Goal: Information Seeking & Learning: Learn about a topic

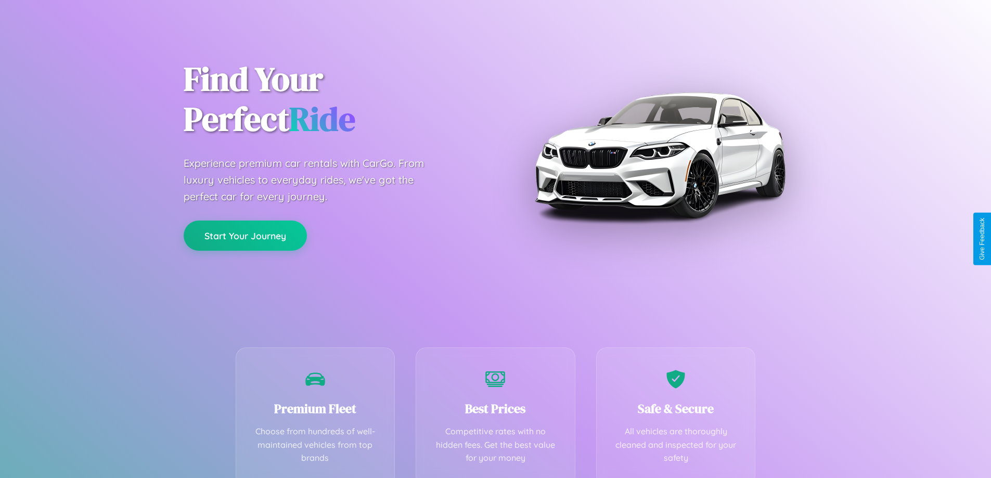
scroll to position [205, 0]
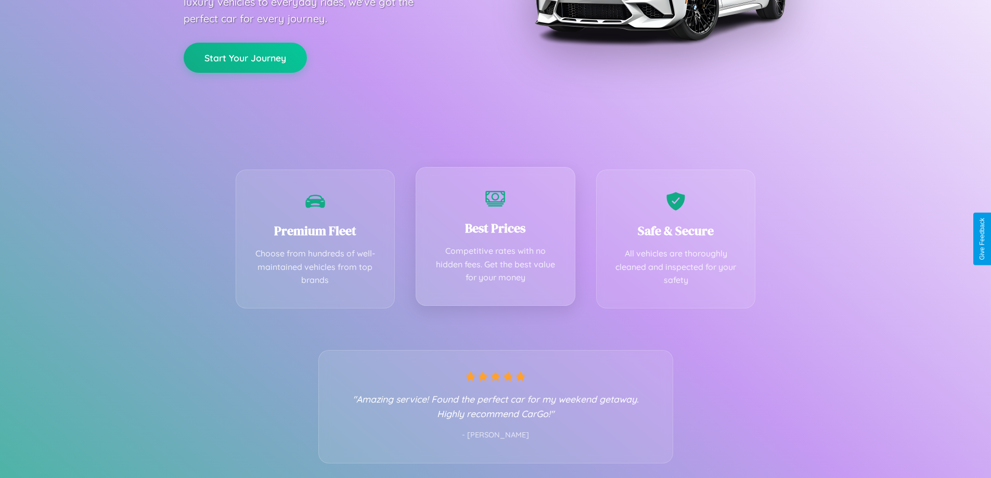
click at [495, 239] on div "Best Prices Competitive rates with no hidden fees. Get the best value for your …" at bounding box center [496, 236] width 160 height 139
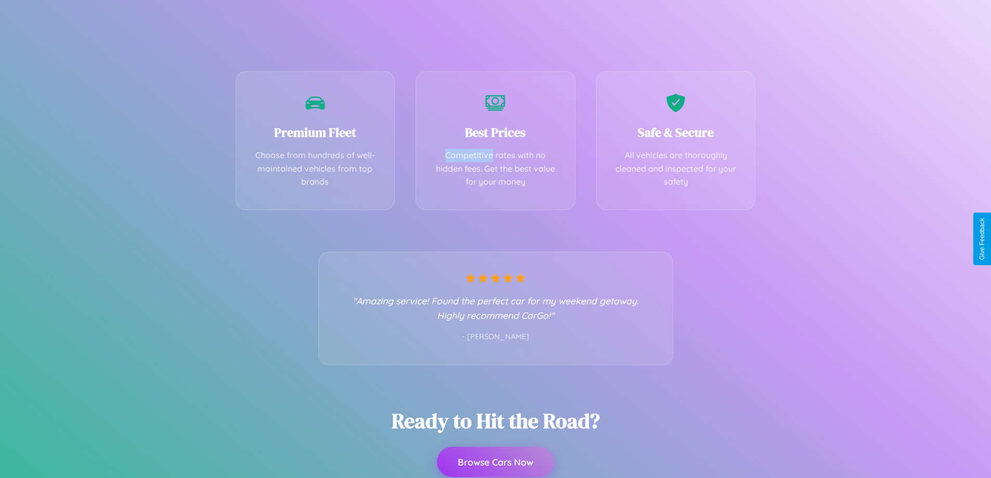
click at [495, 463] on button "Browse Cars Now" at bounding box center [495, 462] width 117 height 30
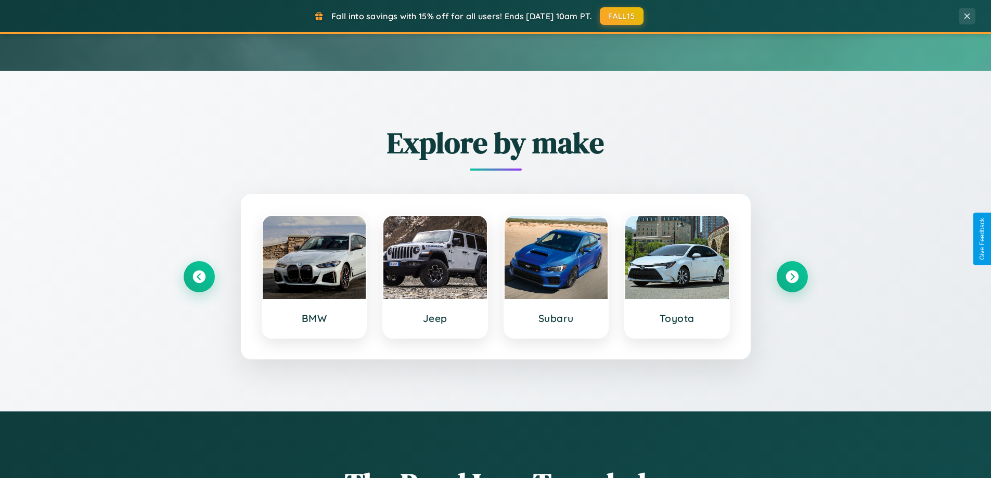
scroll to position [31, 0]
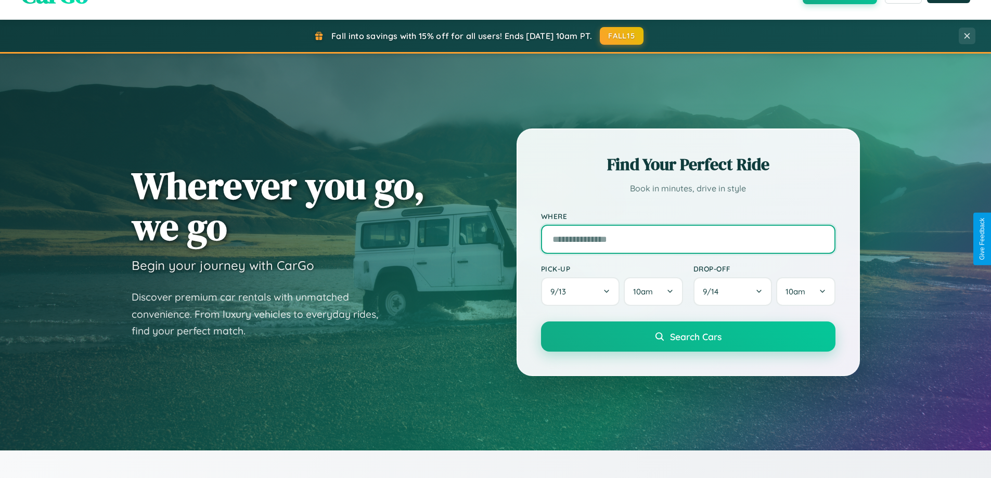
click at [688, 239] on input "text" at bounding box center [688, 239] width 295 height 29
type input "**********"
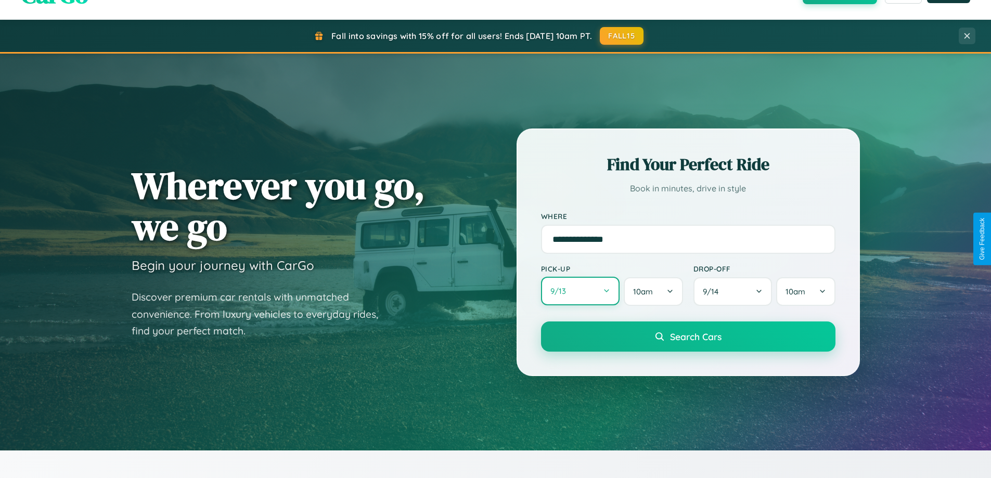
click at [580, 291] on button "9 / 13" at bounding box center [580, 291] width 79 height 29
select select "*"
select select "****"
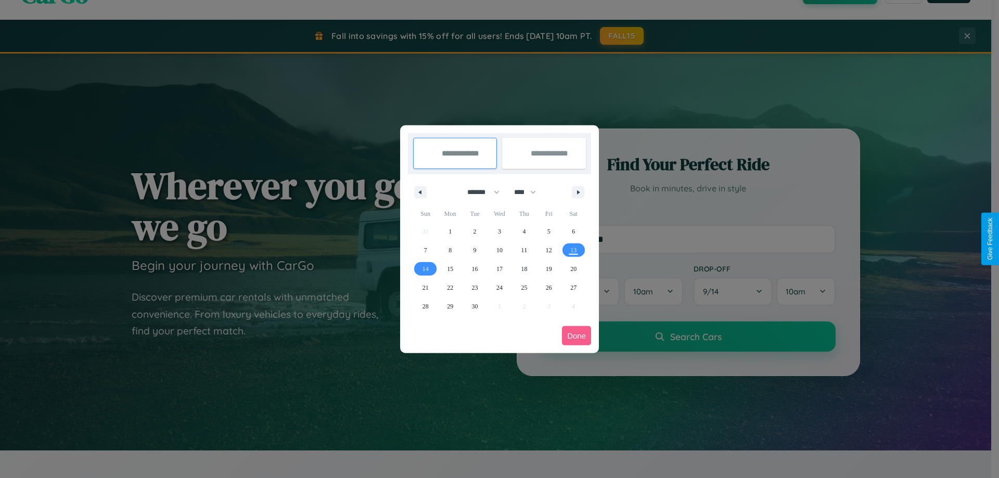
drag, startPoint x: 479, startPoint y: 192, endPoint x: 500, endPoint y: 209, distance: 26.7
click at [479, 192] on select "******* ******** ***** ***** *** **** **** ****** ********* ******* ******** **…" at bounding box center [481, 192] width 44 height 17
click at [524, 269] on span "18" at bounding box center [524, 269] width 6 height 19
type input "**********"
click at [475, 287] on span "23" at bounding box center [475, 287] width 6 height 19
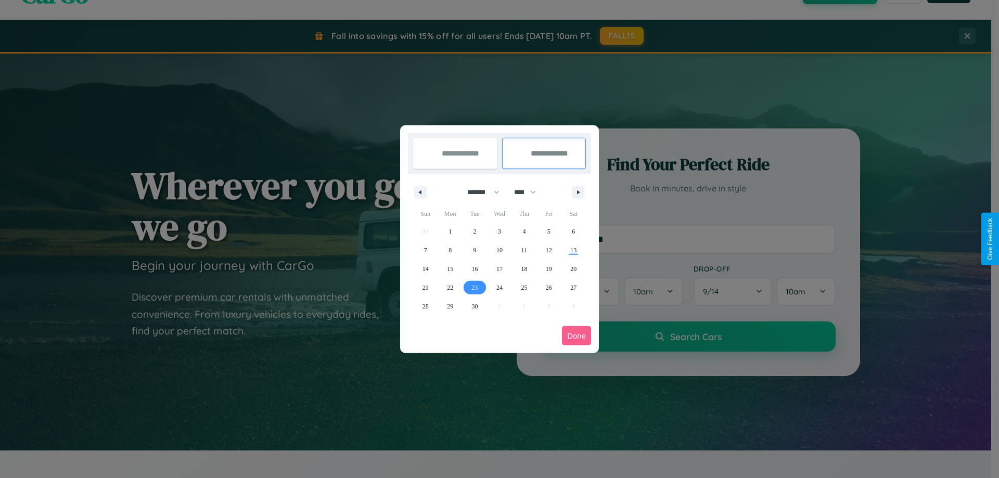
type input "**********"
click at [577, 336] on button "Done" at bounding box center [576, 335] width 29 height 19
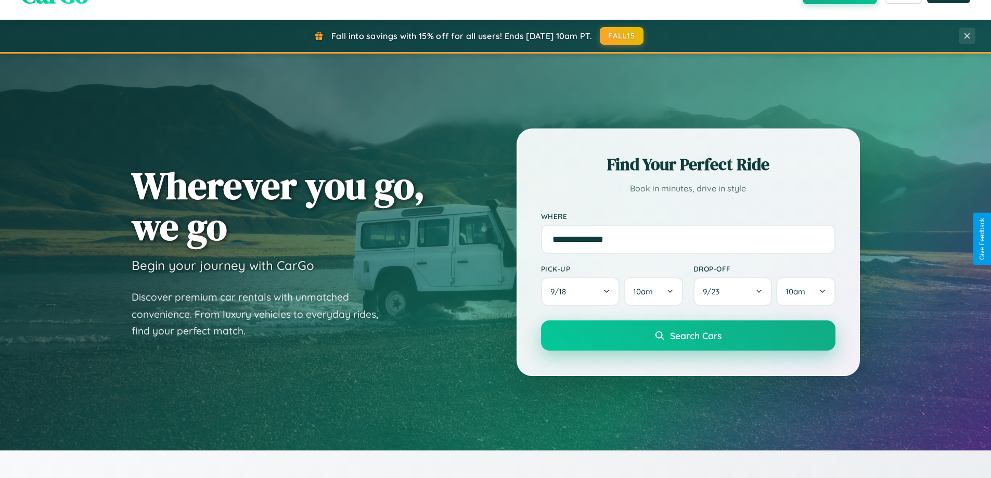
click at [688, 336] on span "Search Cars" at bounding box center [696, 335] width 52 height 11
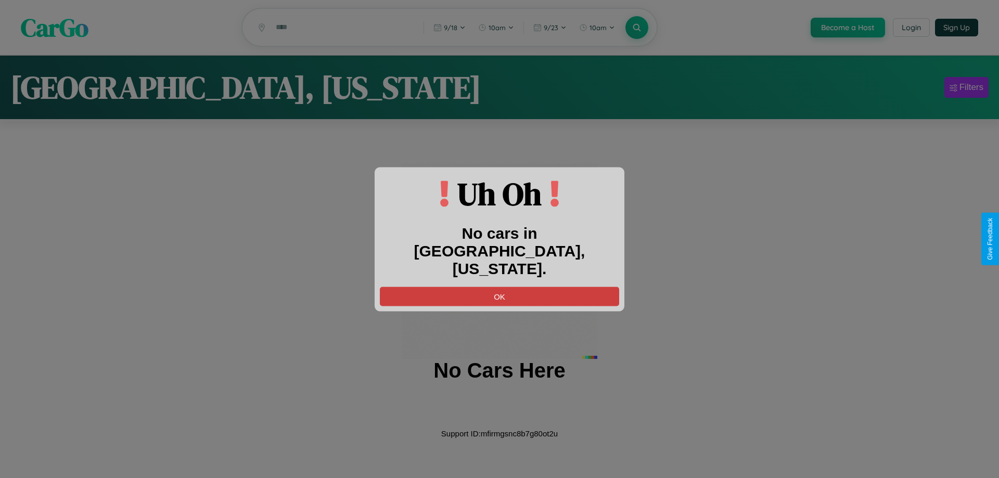
click at [500, 287] on button "OK" at bounding box center [499, 296] width 239 height 19
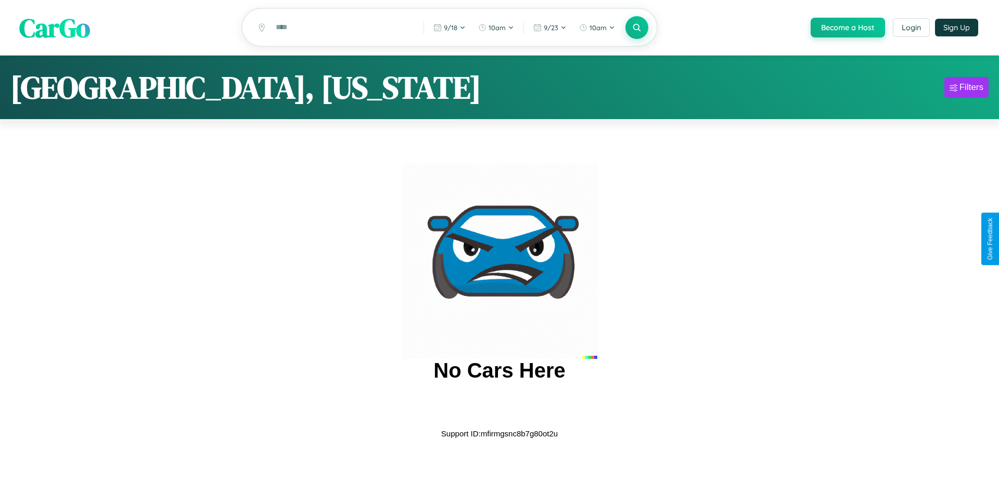
click at [55, 28] on span "CarGo" at bounding box center [54, 27] width 71 height 36
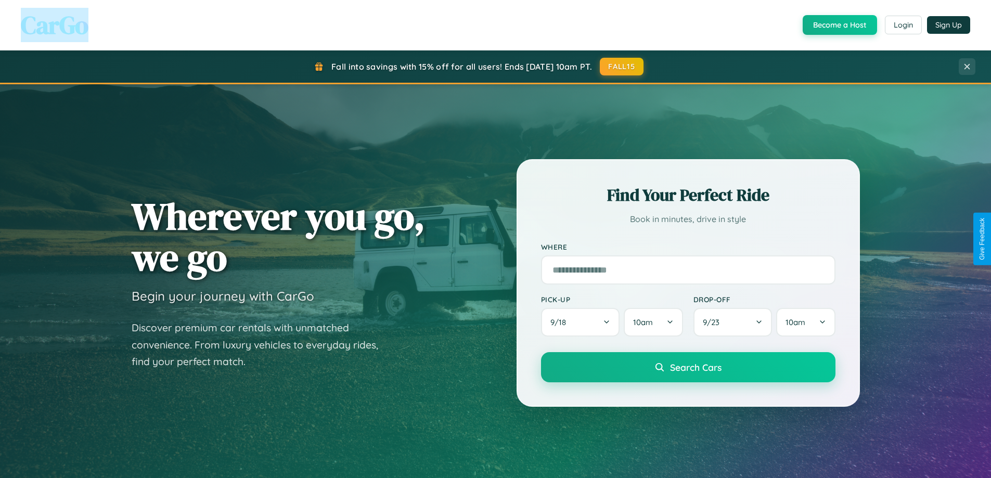
scroll to position [2002, 0]
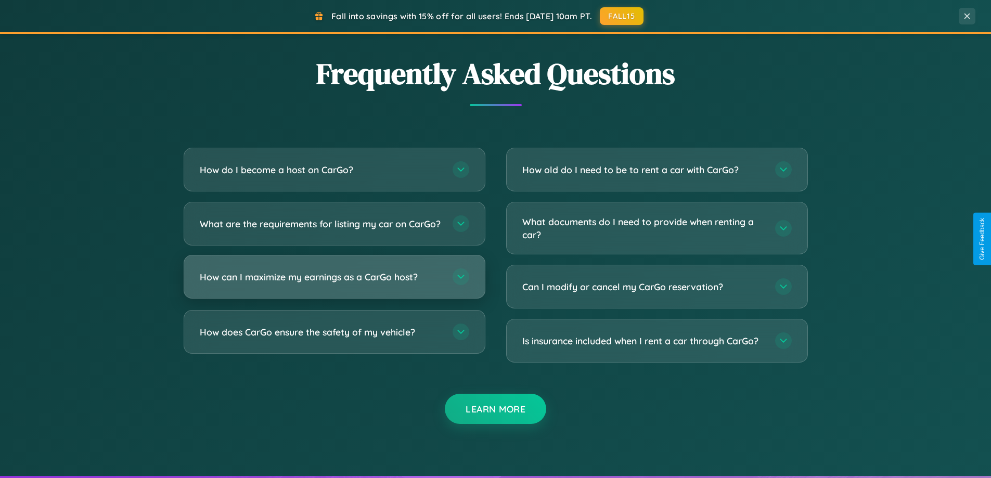
click at [334, 284] on h3 "How can I maximize my earnings as a CarGo host?" at bounding box center [321, 277] width 242 height 13
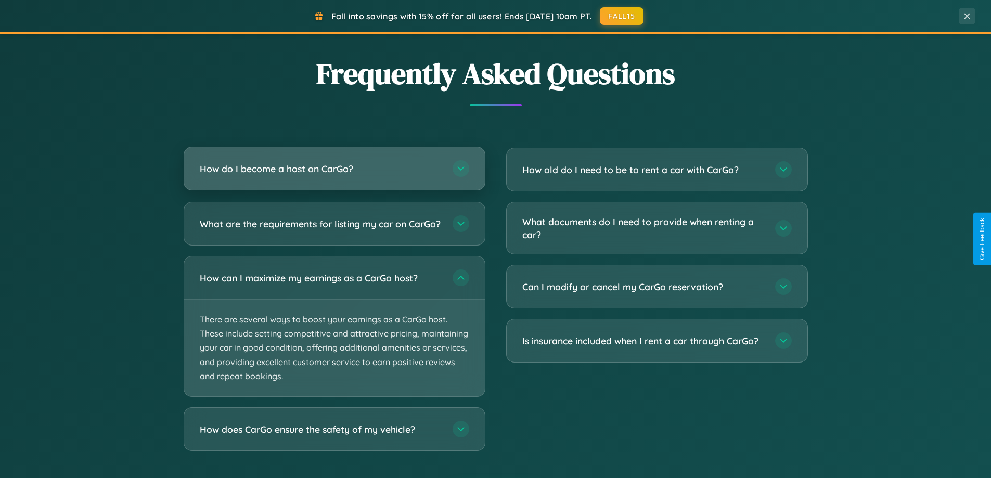
click at [334, 170] on h3 "How do I become a host on CarGo?" at bounding box center [321, 168] width 242 height 13
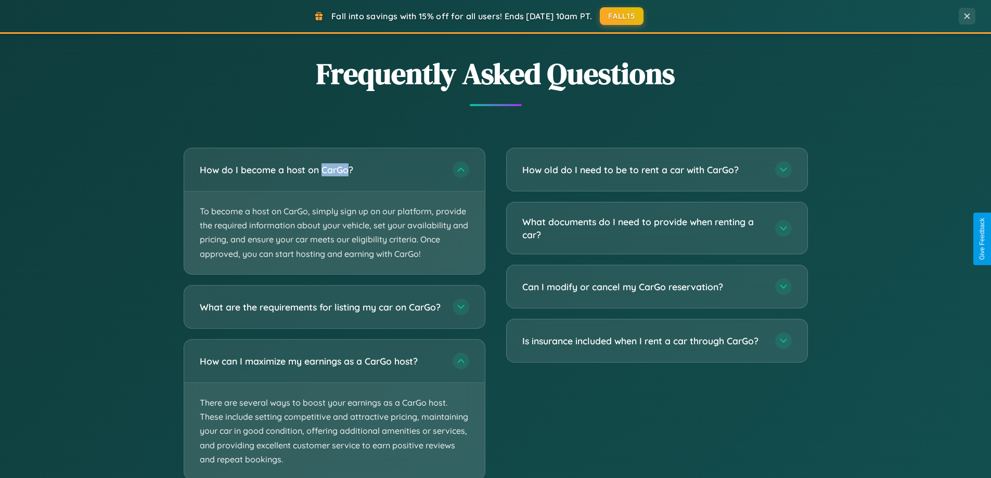
scroll to position [2067, 0]
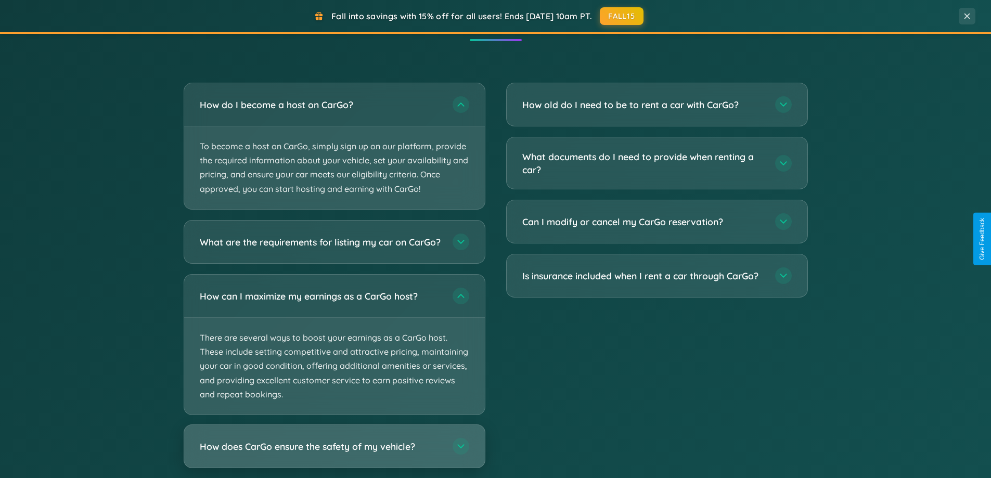
click at [334, 453] on h3 "How does CarGo ensure the safety of my vehicle?" at bounding box center [321, 446] width 242 height 13
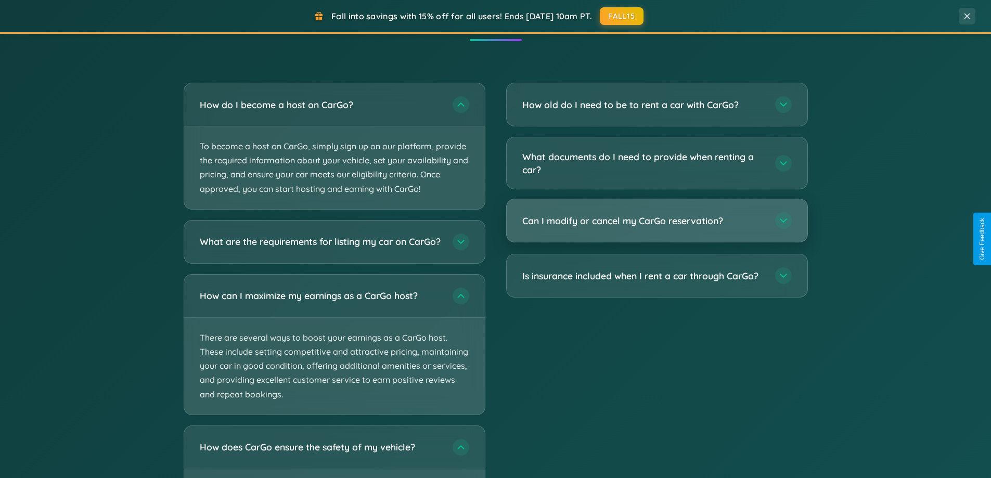
click at [657, 222] on h3 "Can I modify or cancel my CarGo reservation?" at bounding box center [643, 220] width 242 height 13
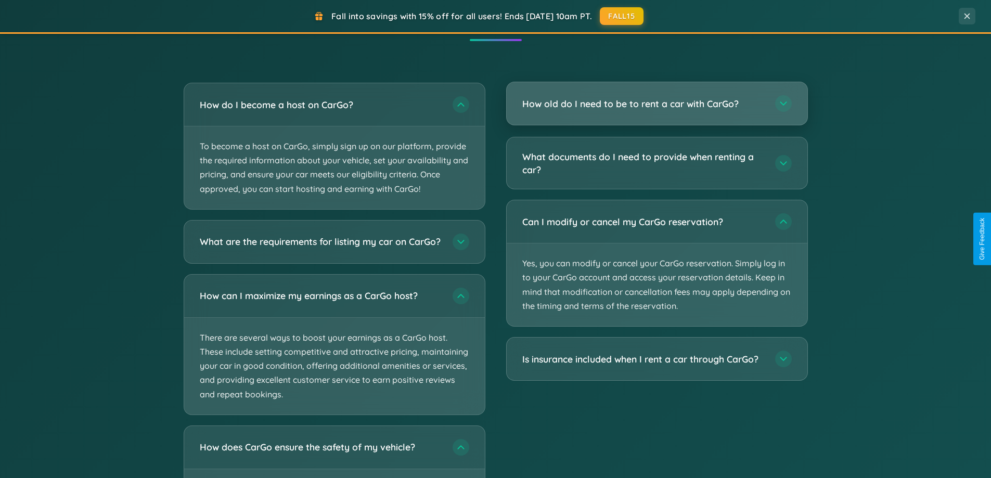
click at [657, 105] on h3 "How old do I need to be to rent a car with CarGo?" at bounding box center [643, 103] width 242 height 13
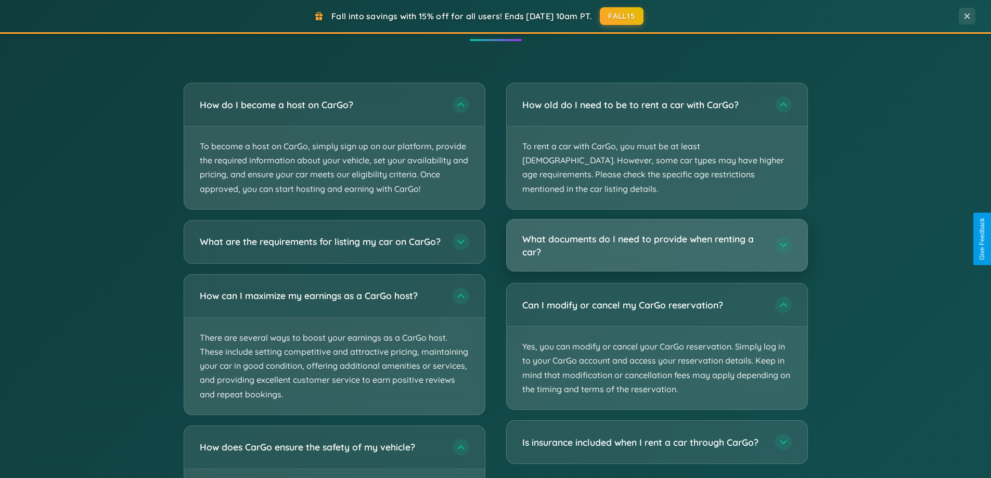
click at [657, 233] on h3 "What documents do I need to provide when renting a car?" at bounding box center [643, 245] width 242 height 25
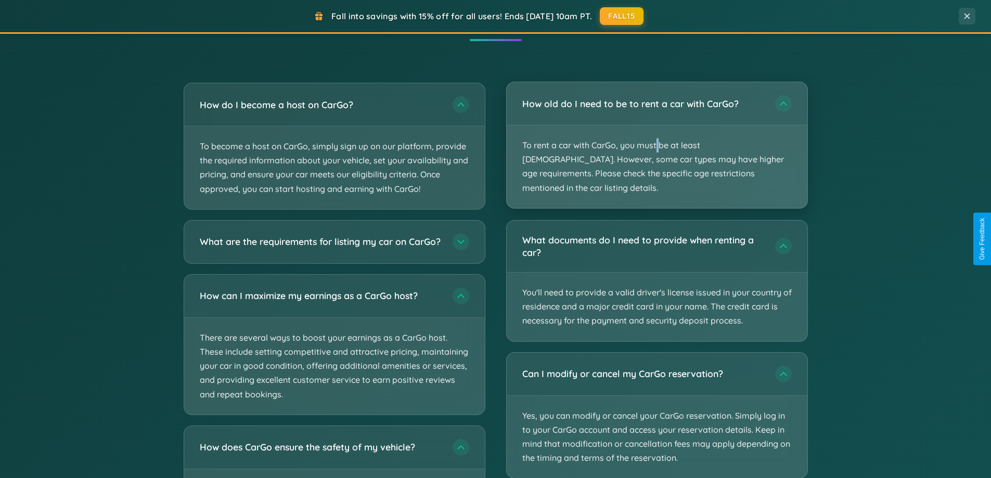
click at [657, 139] on p "To rent a car with CarGo, you must be at least [DEMOGRAPHIC_DATA]. However, som…" at bounding box center [657, 166] width 301 height 83
